Goal: Find specific fact: Find specific fact

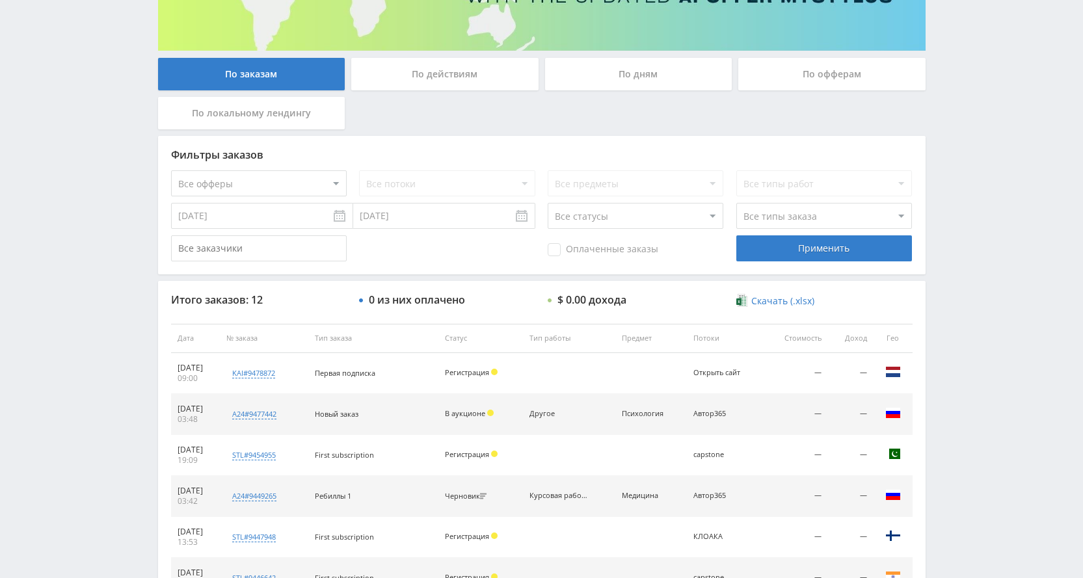
scroll to position [260, 0]
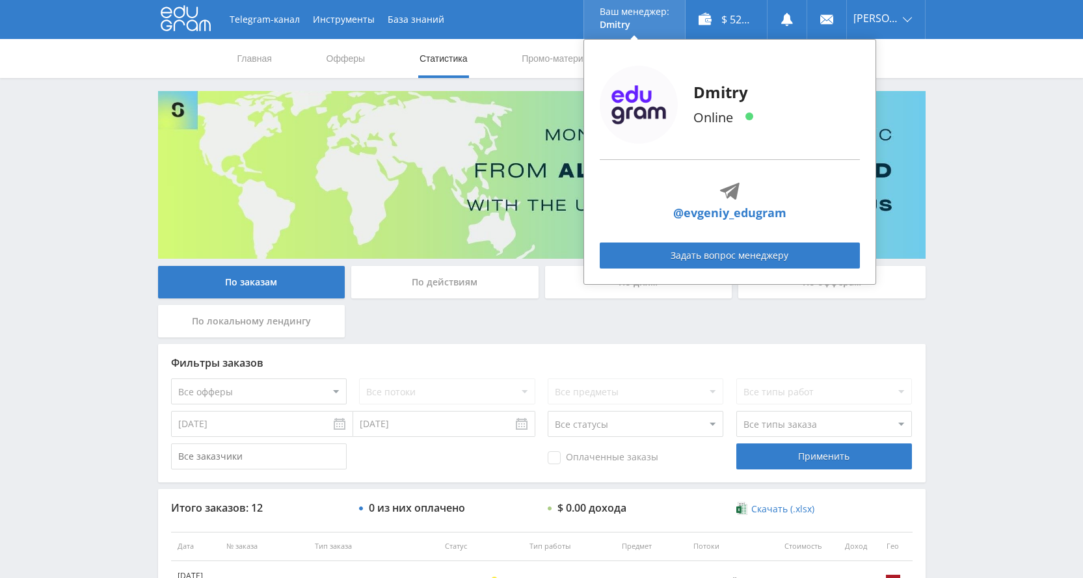
click at [629, 21] on p "Dmitry" at bounding box center [635, 25] width 70 height 10
click at [714, 255] on link "Задать вопрос менеджеру" at bounding box center [730, 256] width 260 height 26
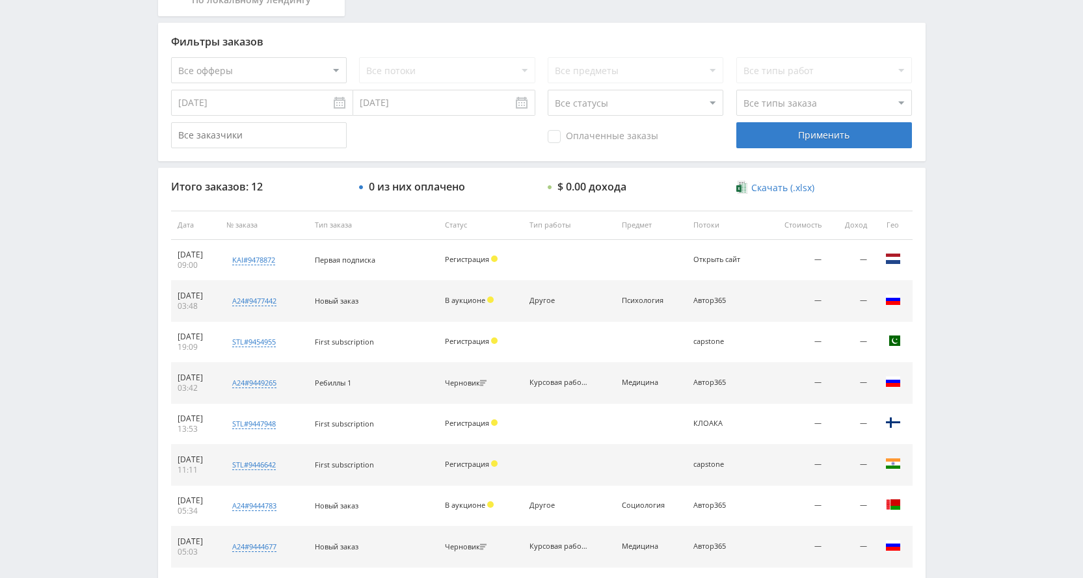
scroll to position [260, 0]
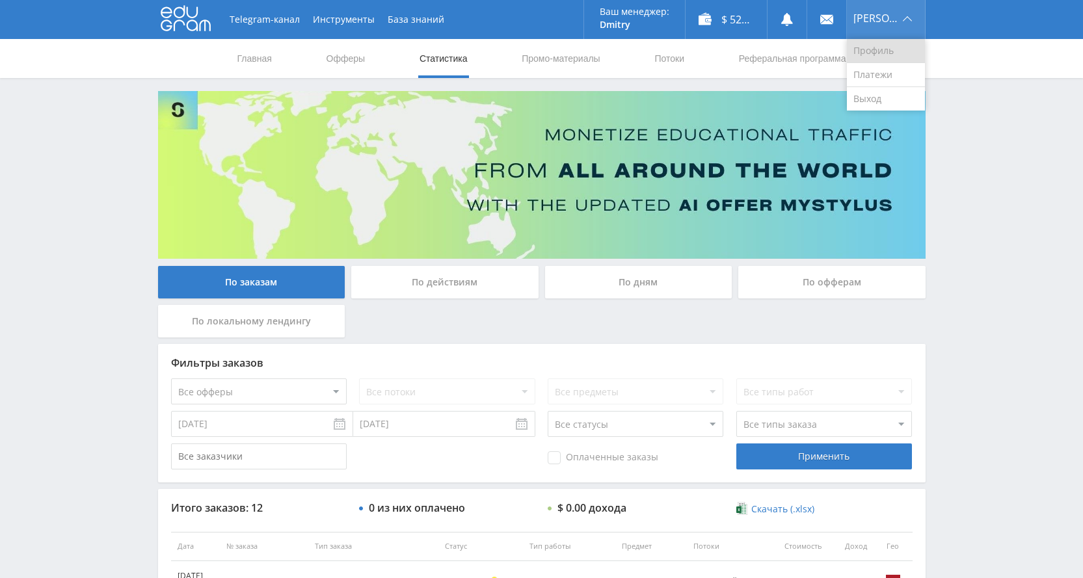
click at [892, 52] on link "Профиль" at bounding box center [886, 51] width 78 height 24
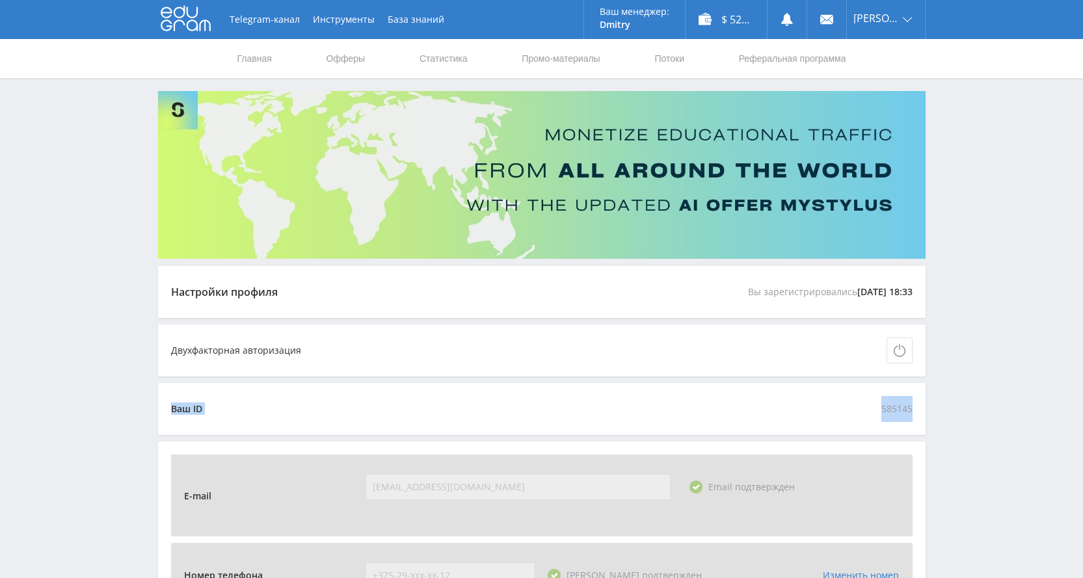
drag, startPoint x: 917, startPoint y: 409, endPoint x: 170, endPoint y: 413, distance: 747.6
click at [167, 414] on div "Ваш ID 585145" at bounding box center [542, 409] width 768 height 52
copy div "Ваш ID 585145"
click at [660, 387] on div "Ваш ID 585145" at bounding box center [542, 409] width 768 height 52
